Goal: Communication & Community: Answer question/provide support

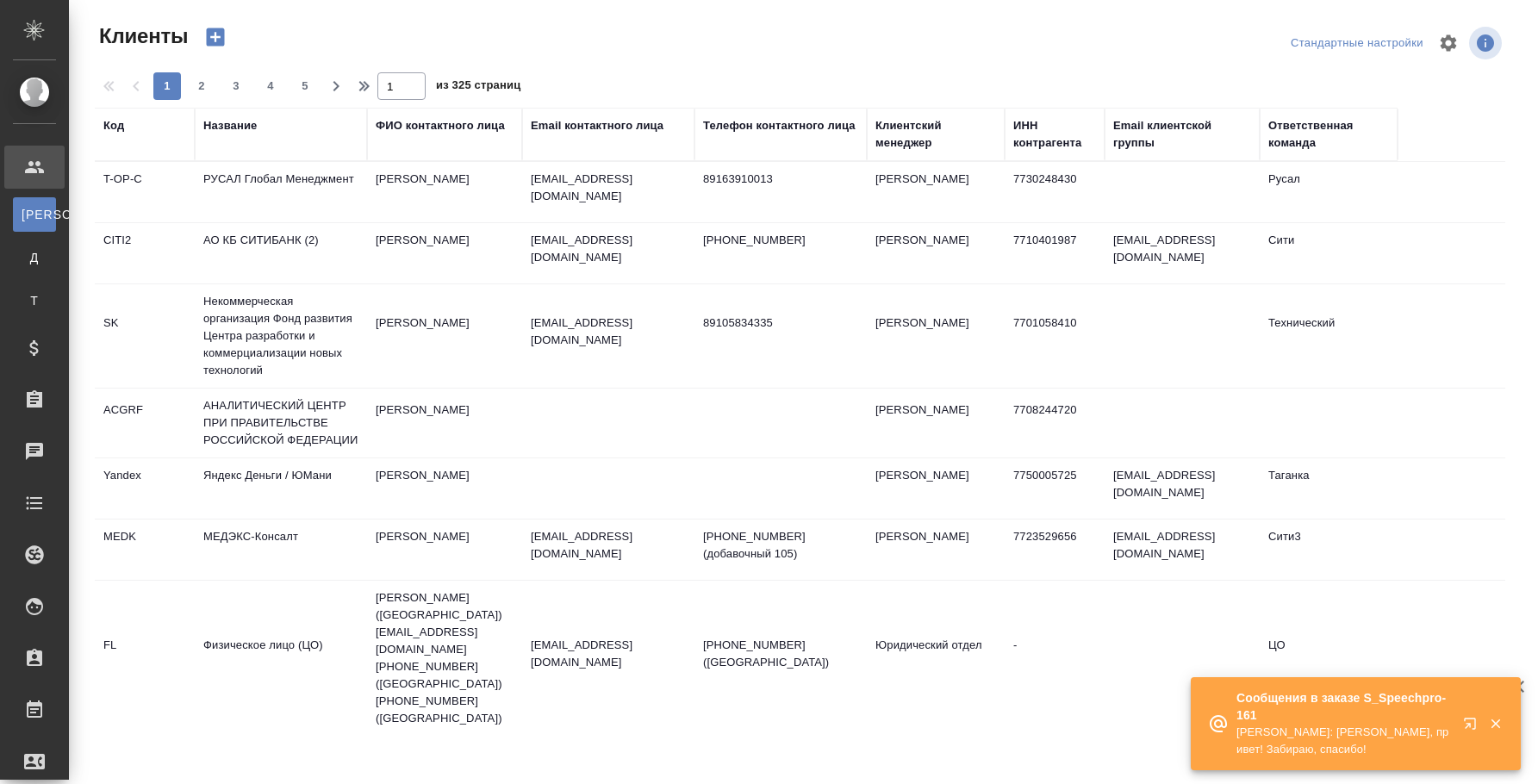
select select "RU"
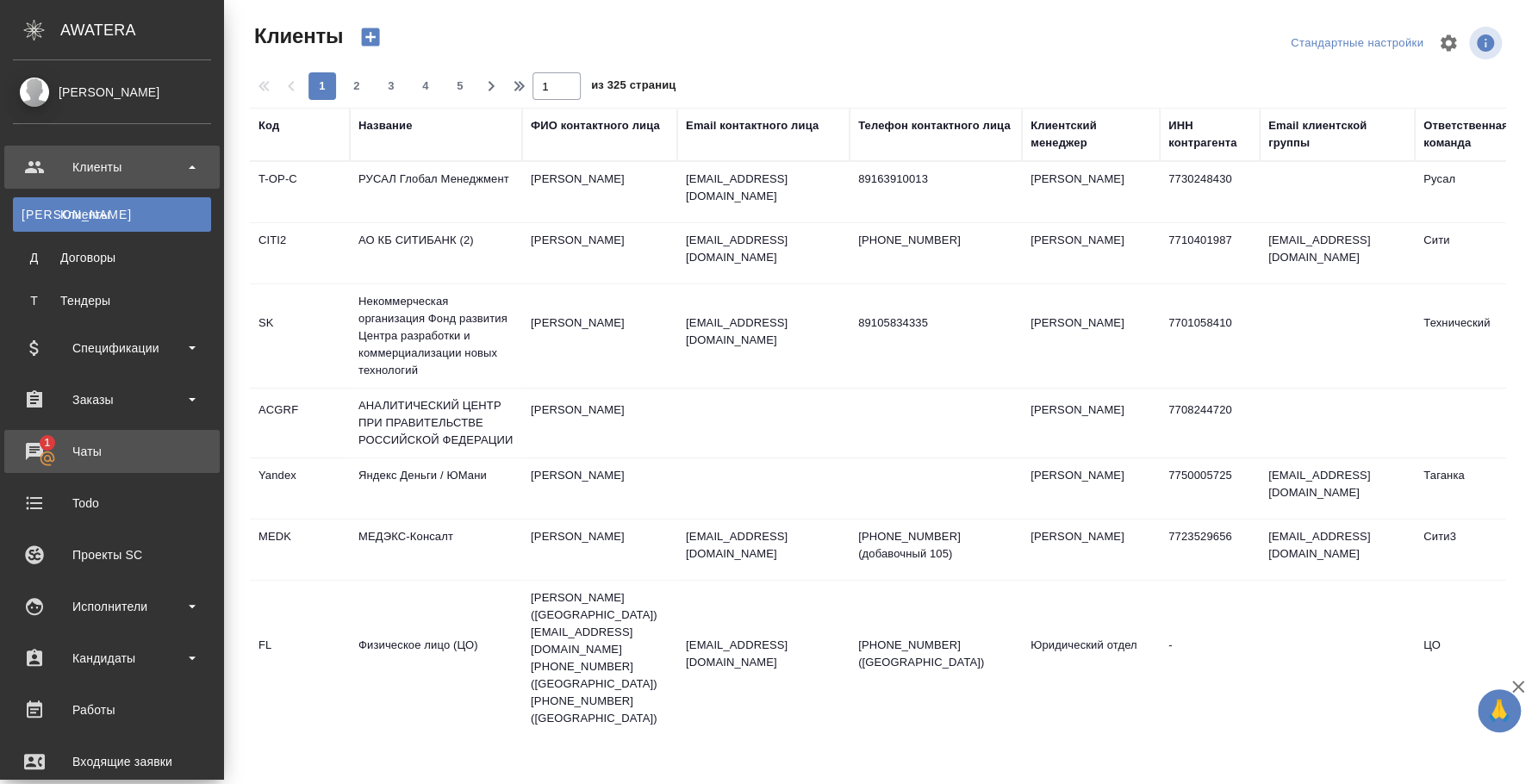
click at [92, 460] on div "Чаты" at bounding box center [112, 451] width 198 height 26
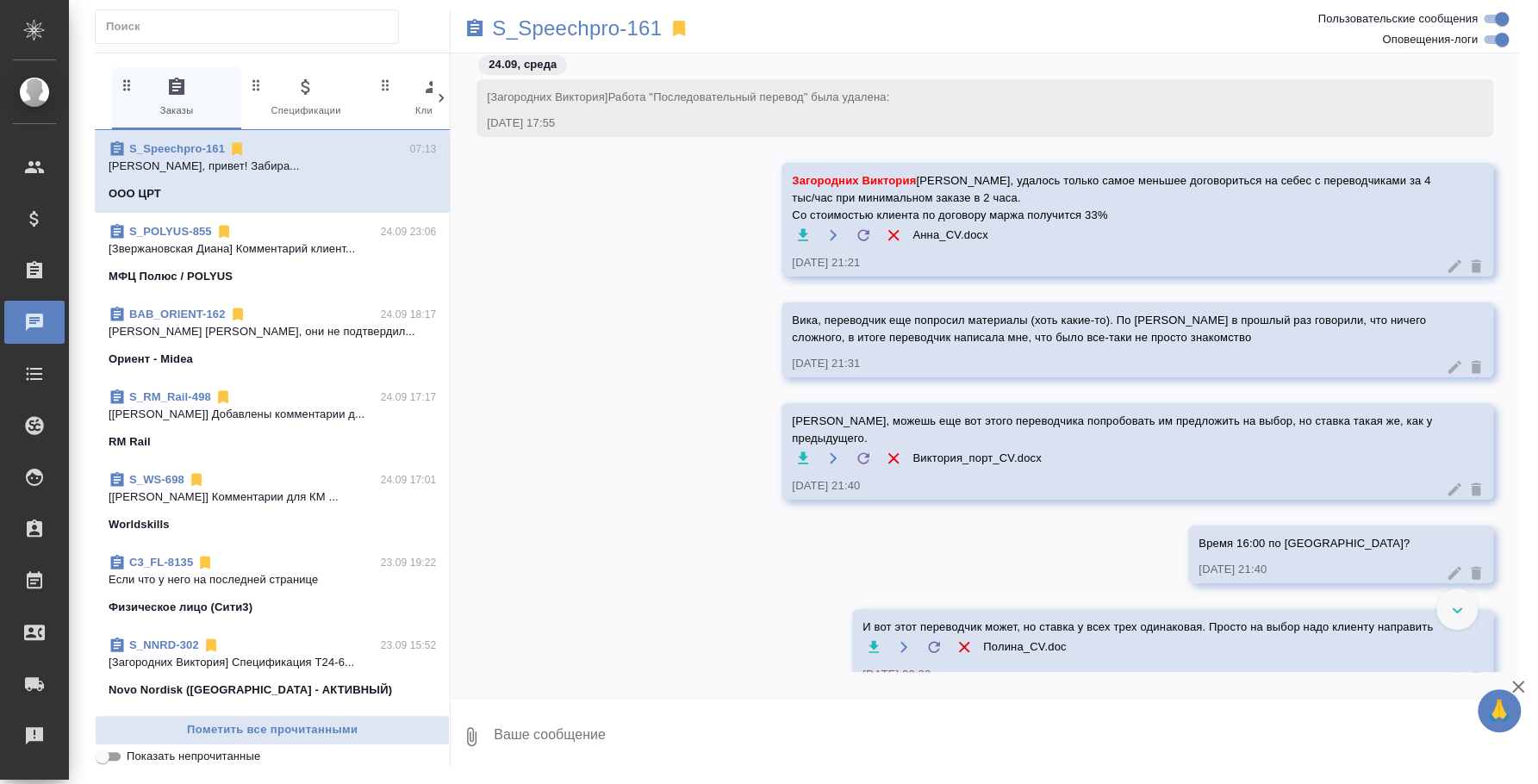
scroll to position [338, 0]
click at [288, 281] on div "МФЦ Полюс / POLYUS" at bounding box center [272, 276] width 328 height 17
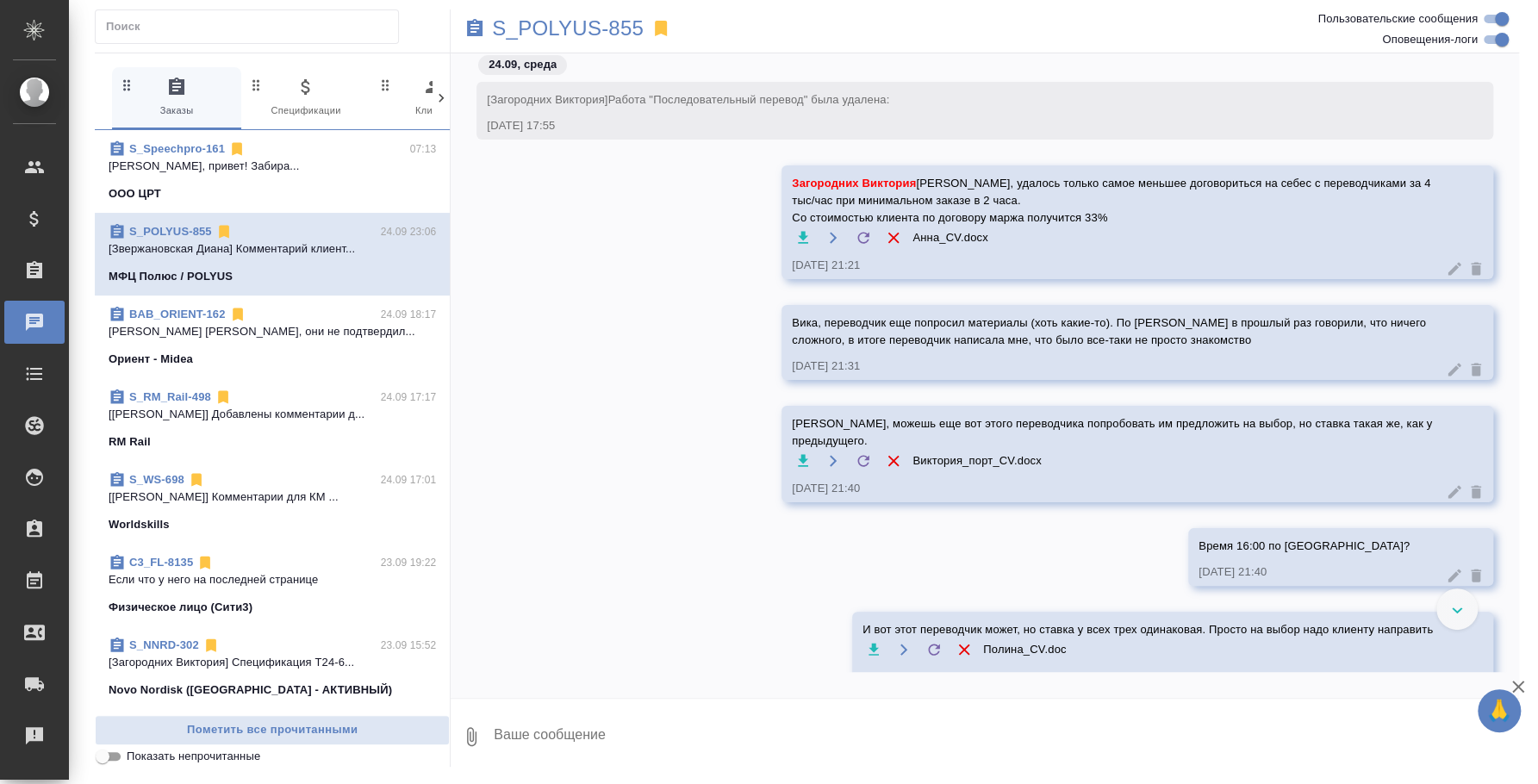
click at [542, 733] on textarea at bounding box center [1005, 735] width 1027 height 58
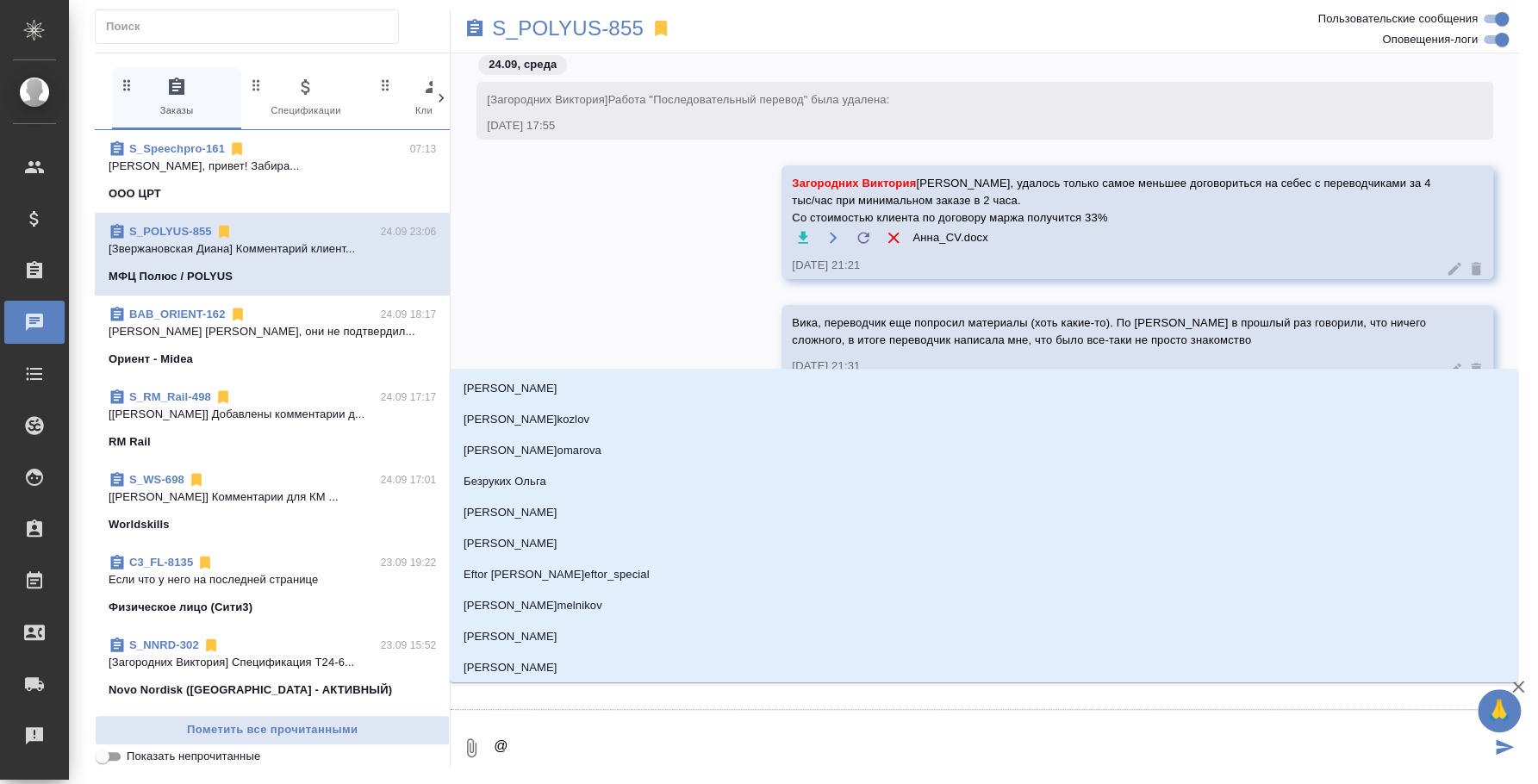
type textarea "@p"
type input "p"
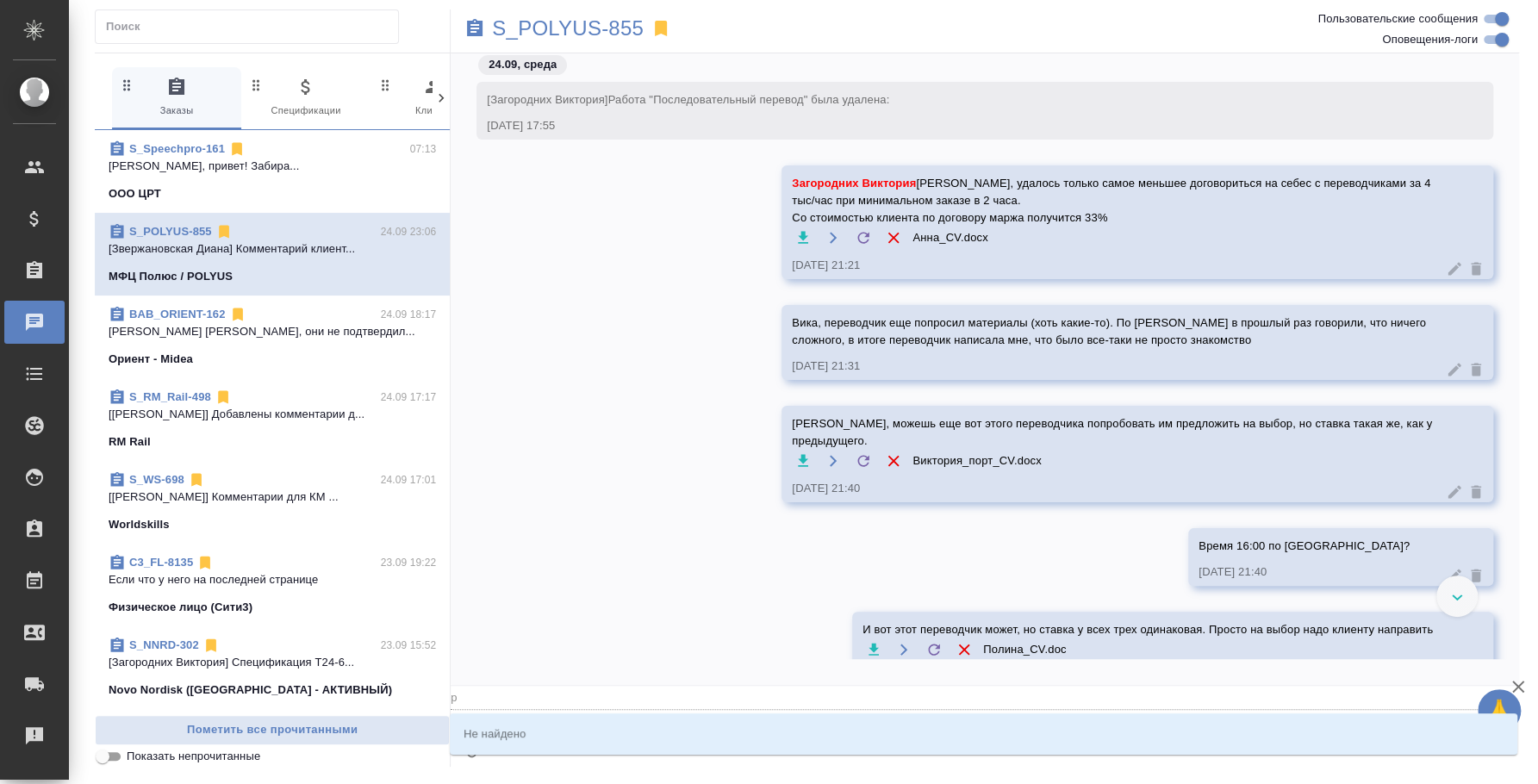
type textarea "@p'd"
type input "p'd"
type textarea "@频道、"
type input "频道、"
type textarea "@频道、、"
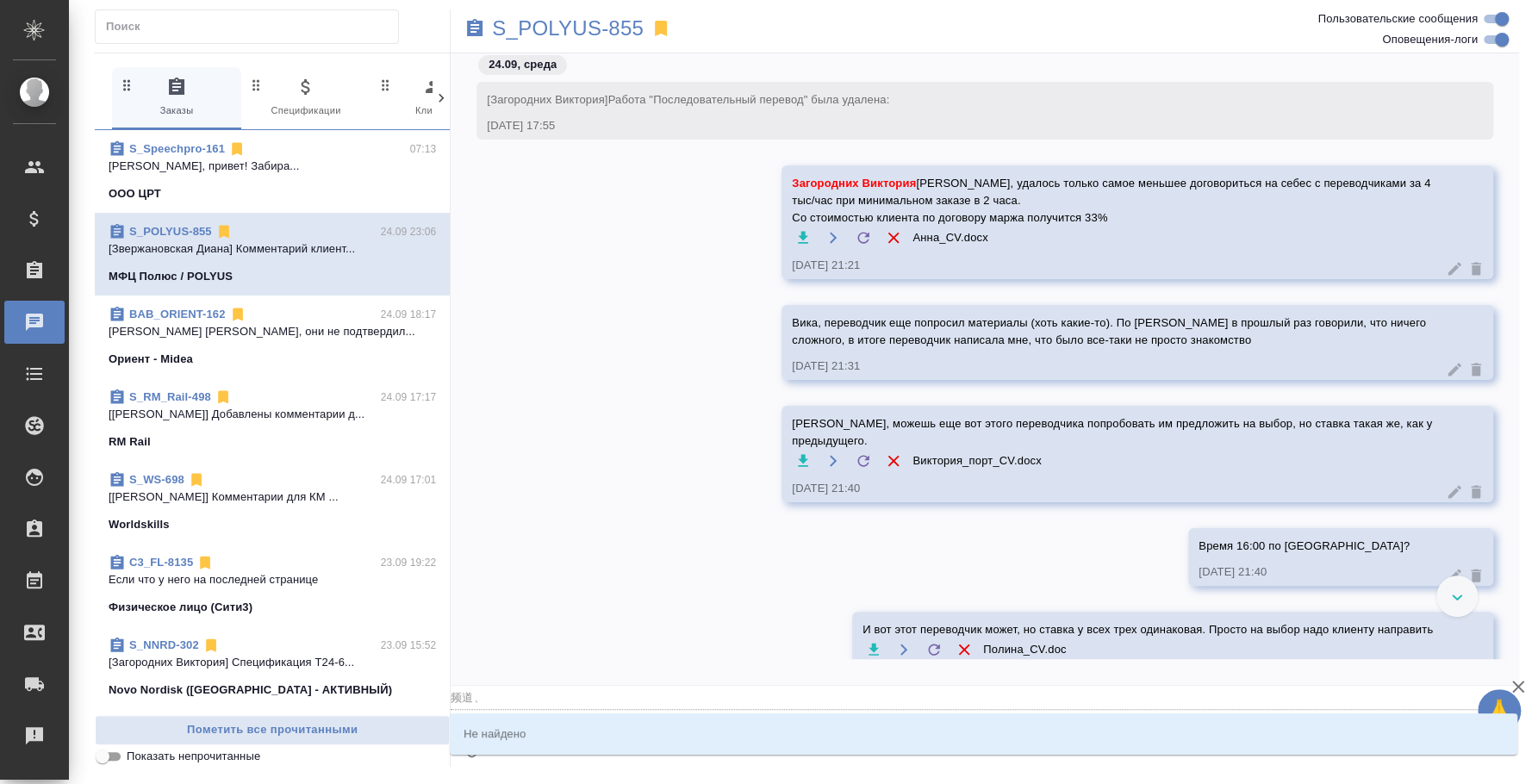
type input "频道、、"
type textarea "@频道、"
type input "频道、"
type textarea "@频道"
type input "频道"
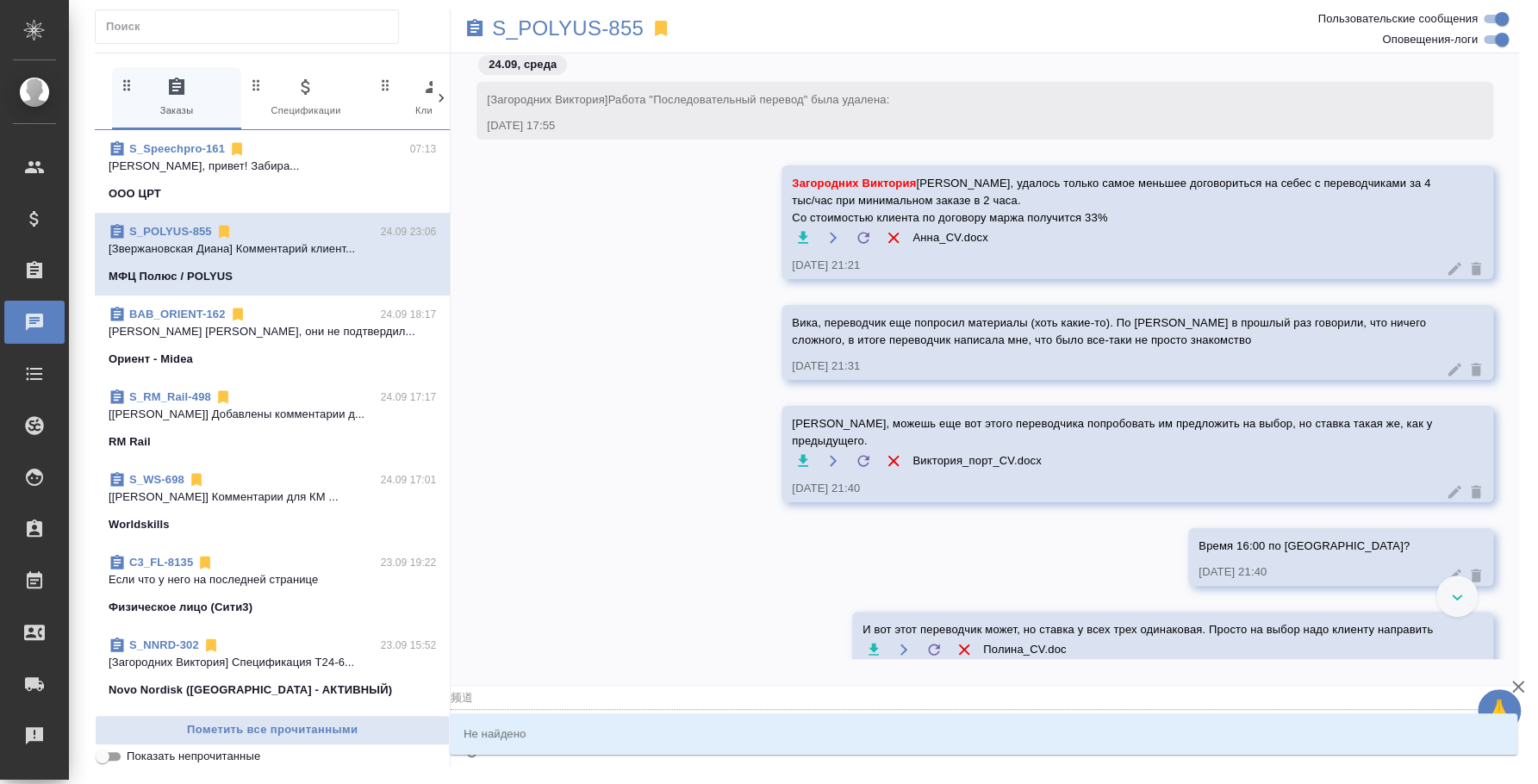
type textarea "@频"
type input "频"
type textarea "@"
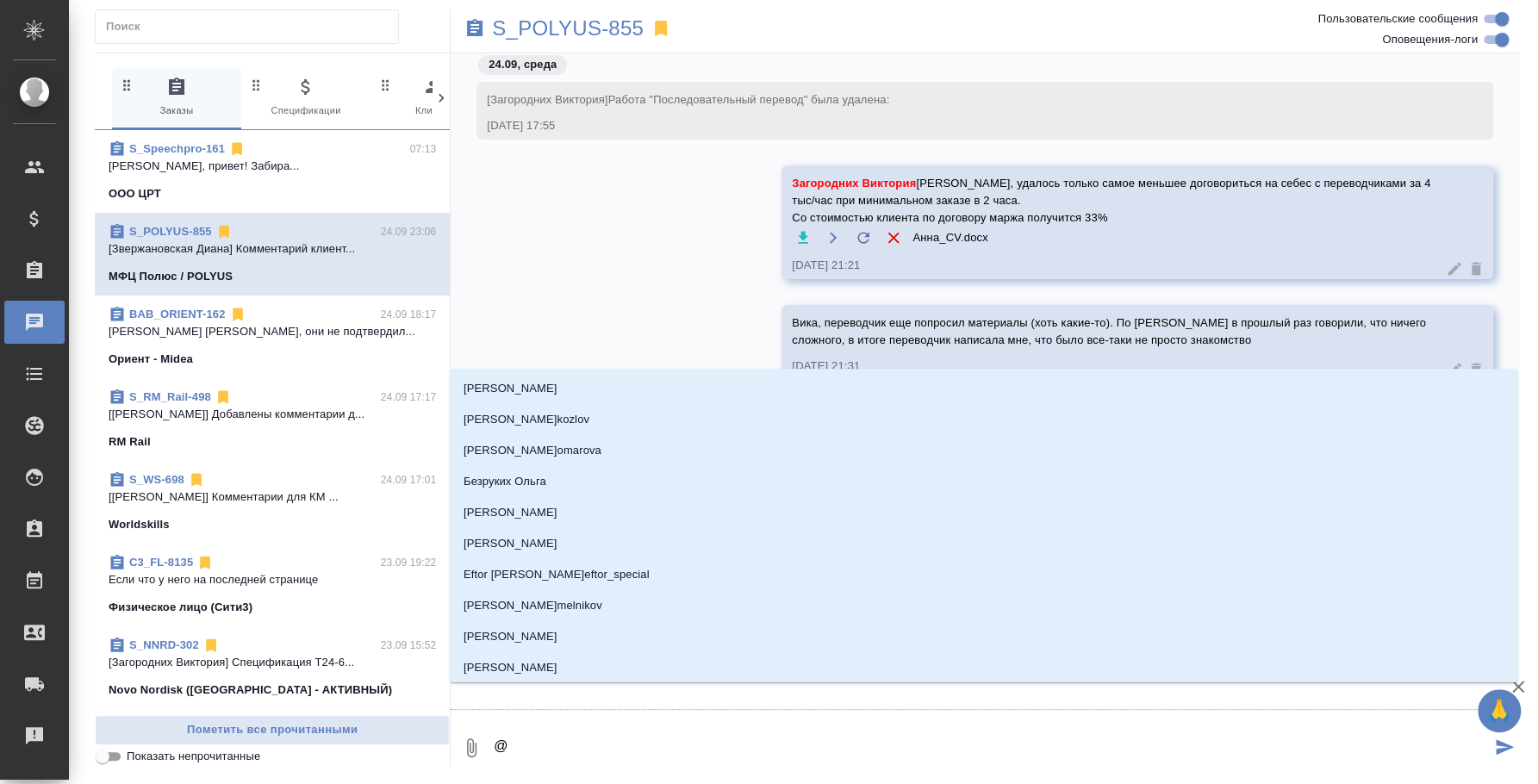
type textarea "@з"
type input "з"
type textarea "@зв"
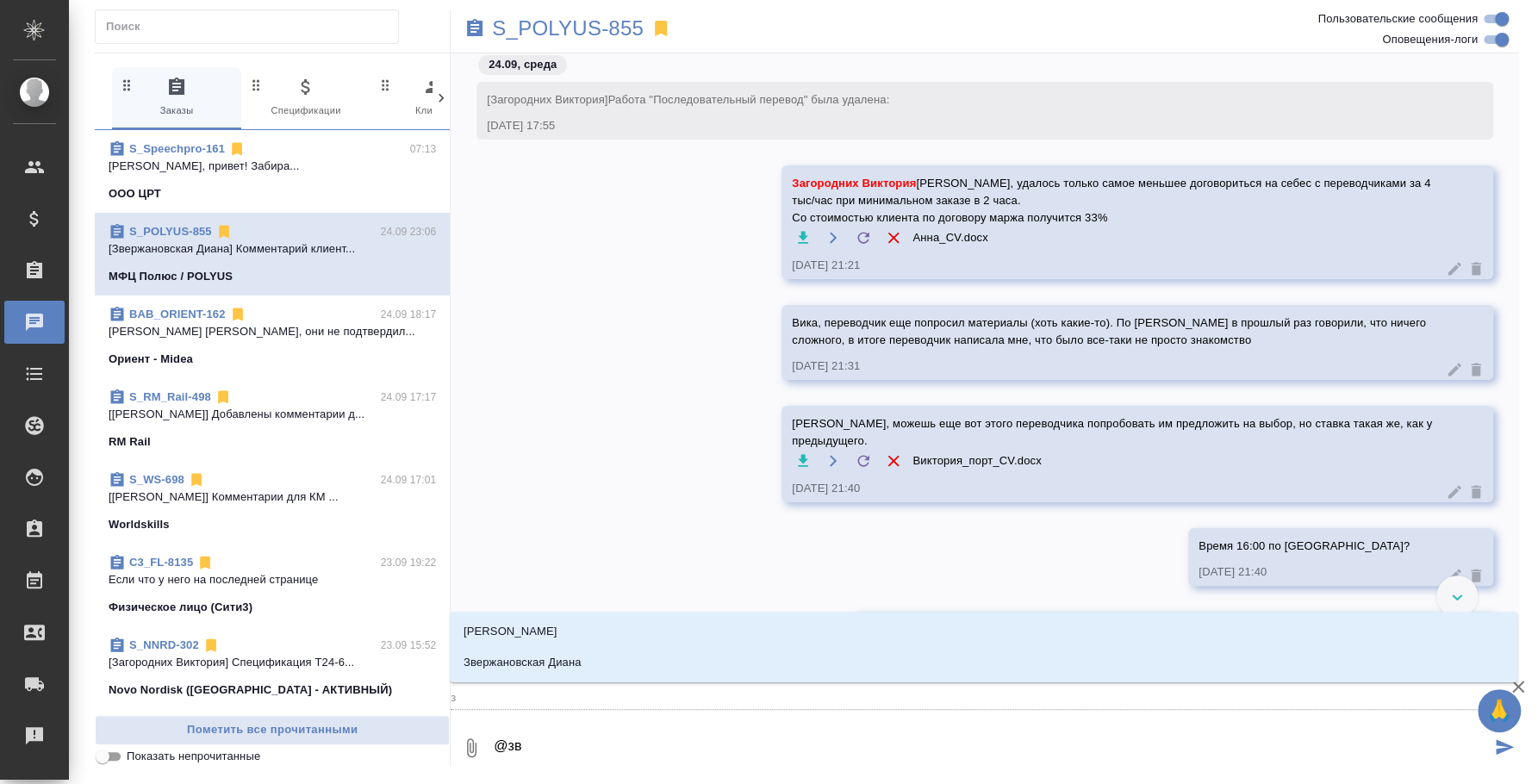
type input "зв"
type textarea "@зве"
type input "зве"
type textarea "@звер"
type input "звер"
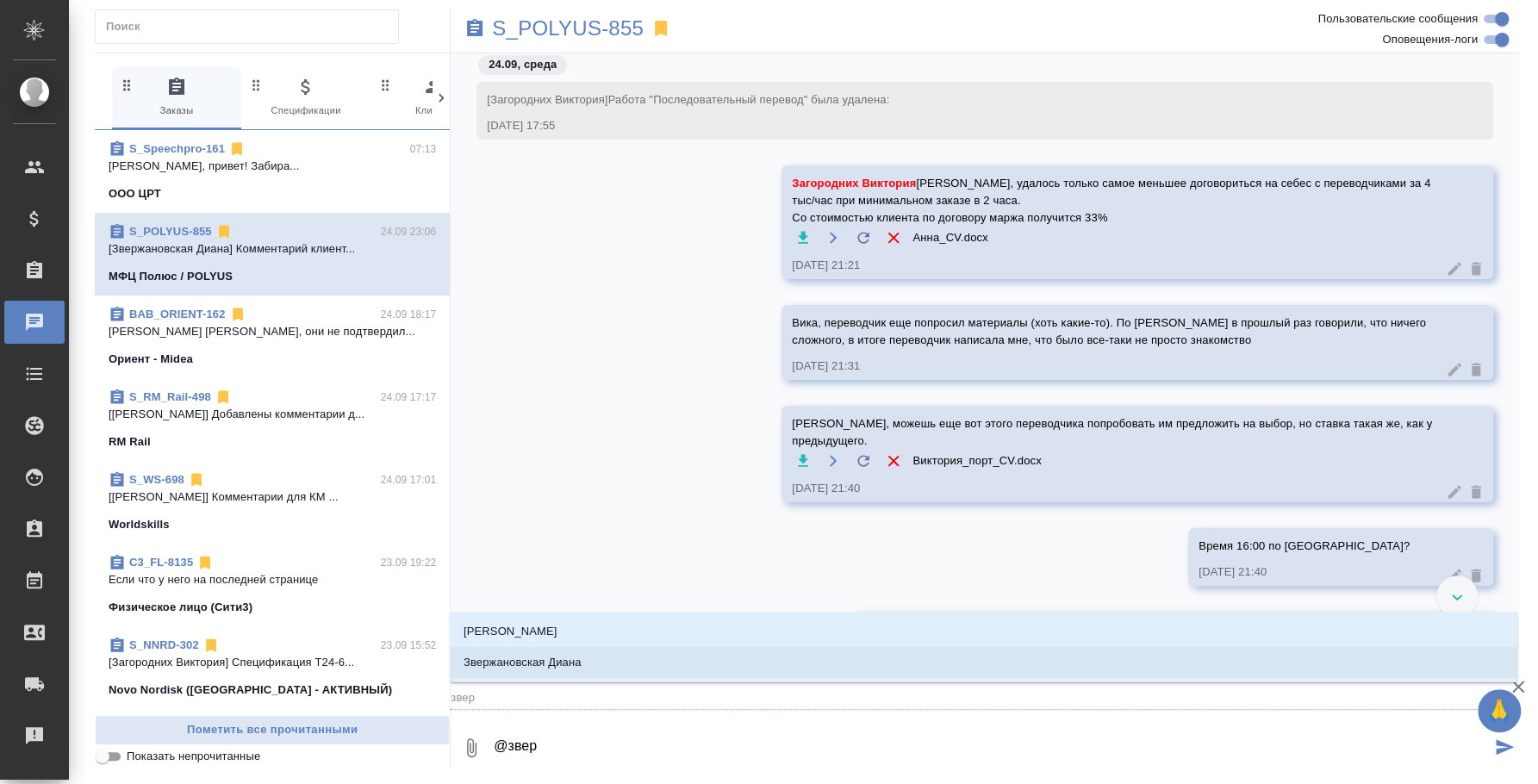
click at [612, 669] on li "Звержановская Диана" at bounding box center [983, 661] width 1068 height 31
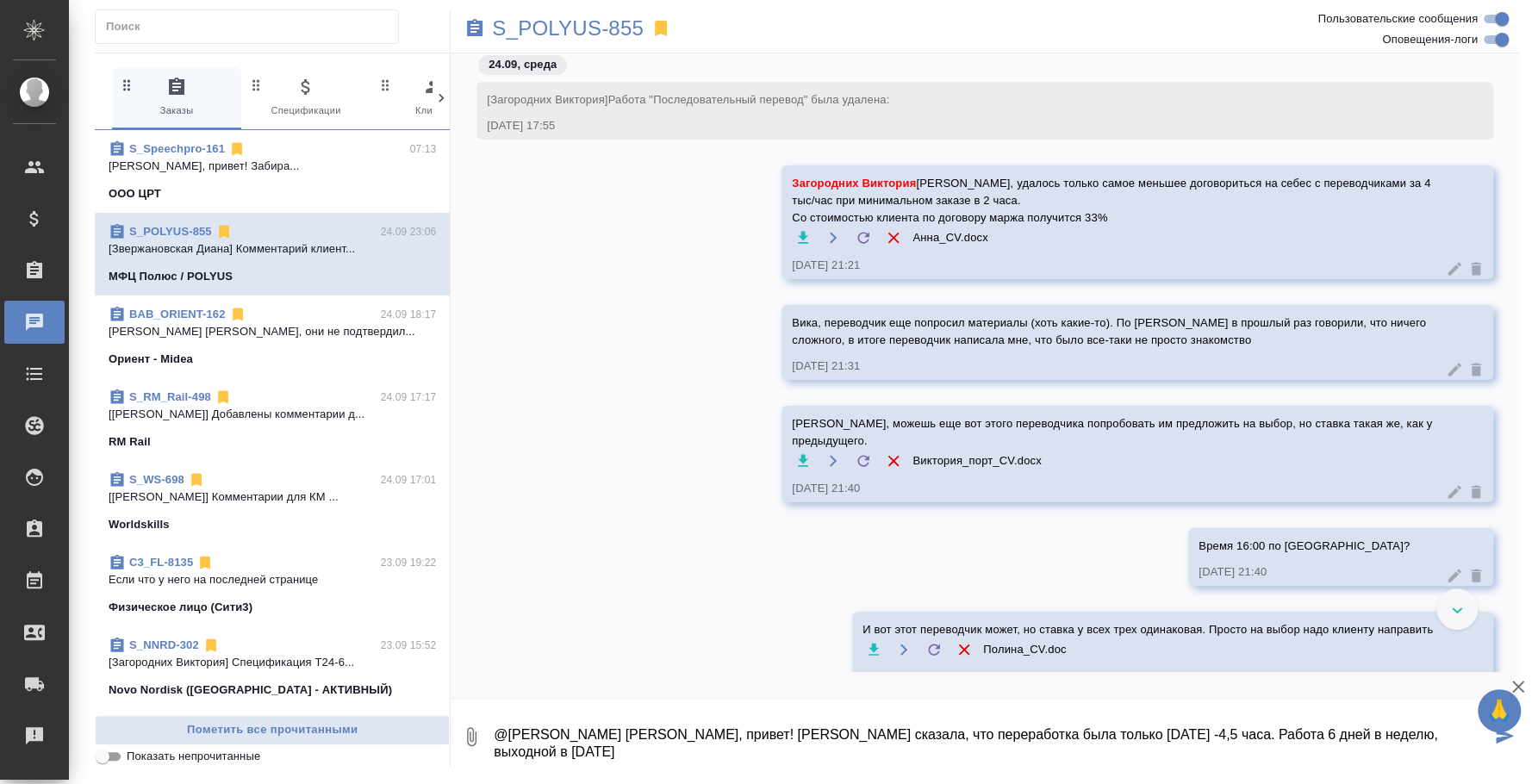
type textarea "@[PERSON_NAME] [PERSON_NAME], привет! [PERSON_NAME] сказала, что переработка бы…"
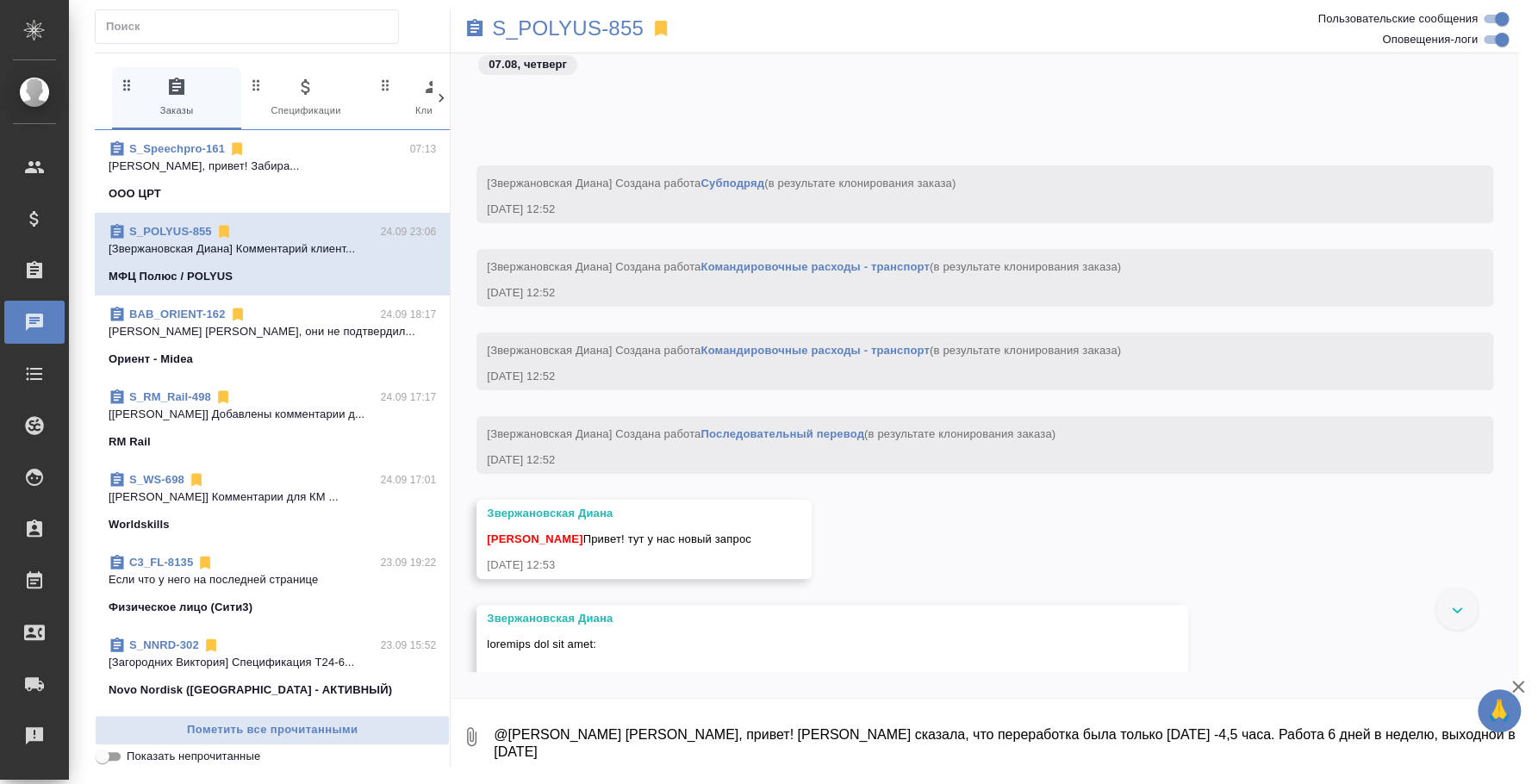
scroll to position [11816, 0]
